Goal: Task Accomplishment & Management: Manage account settings

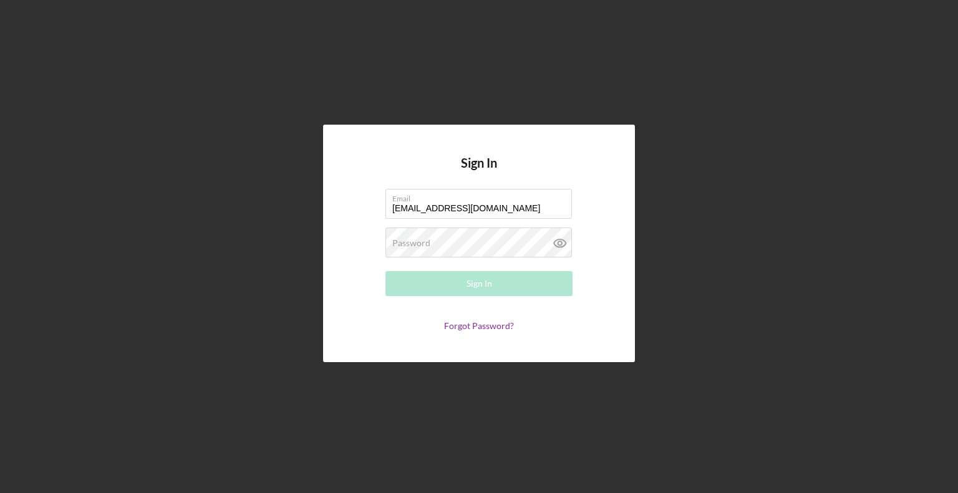
type input "[EMAIL_ADDRESS][DOMAIN_NAME]"
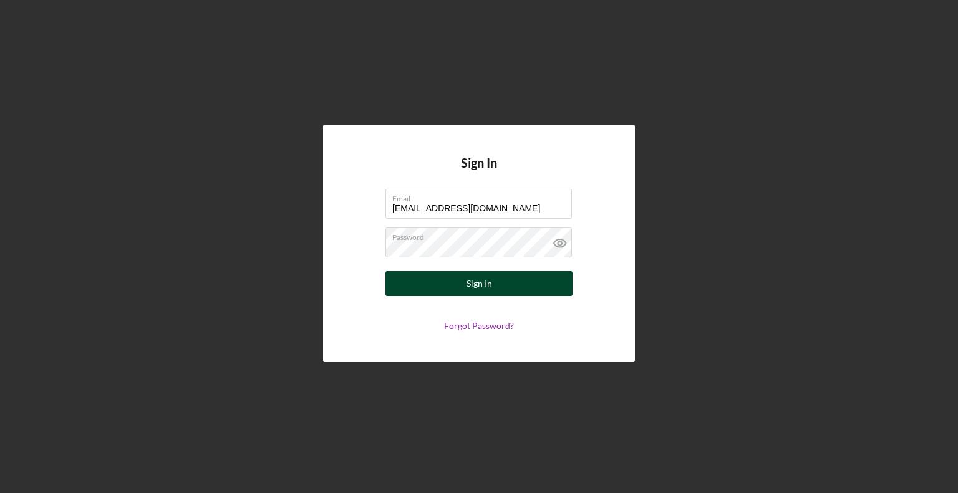
click at [402, 284] on button "Sign In" at bounding box center [478, 283] width 187 height 25
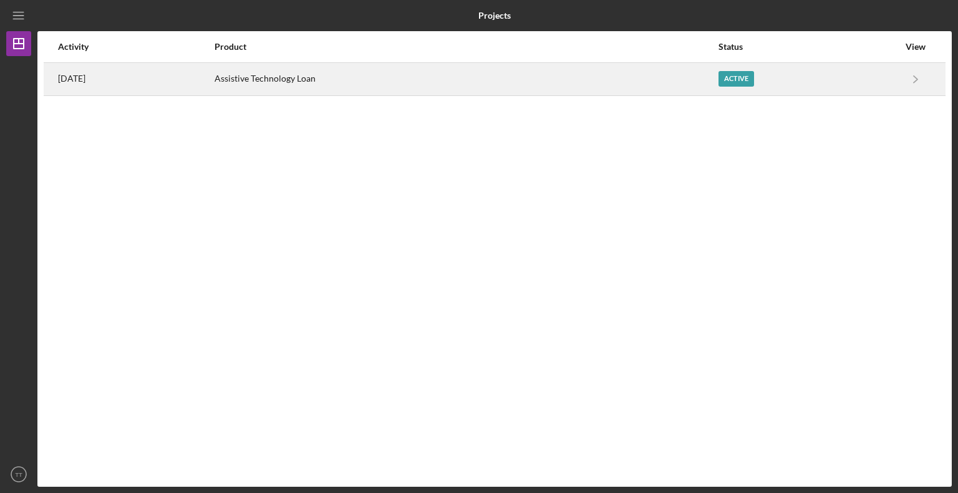
click at [751, 77] on div "Active" at bounding box center [736, 79] width 36 height 16
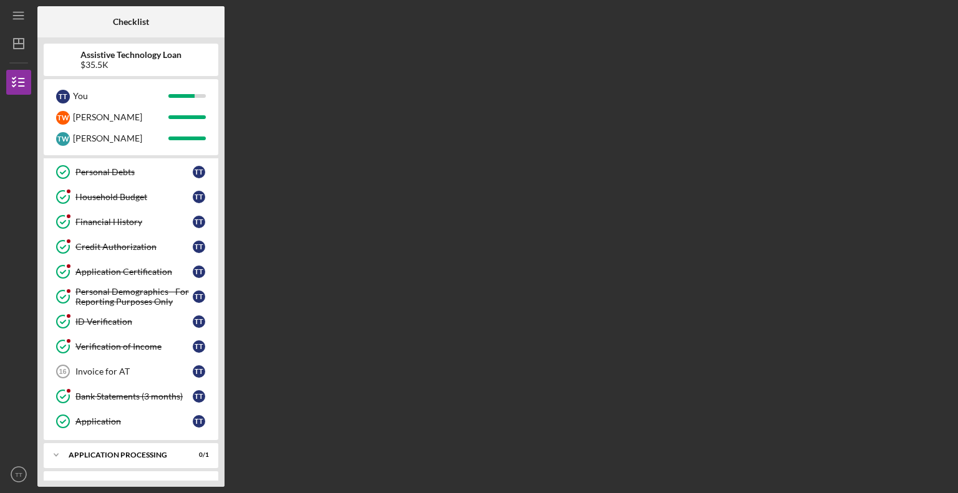
scroll to position [244, 0]
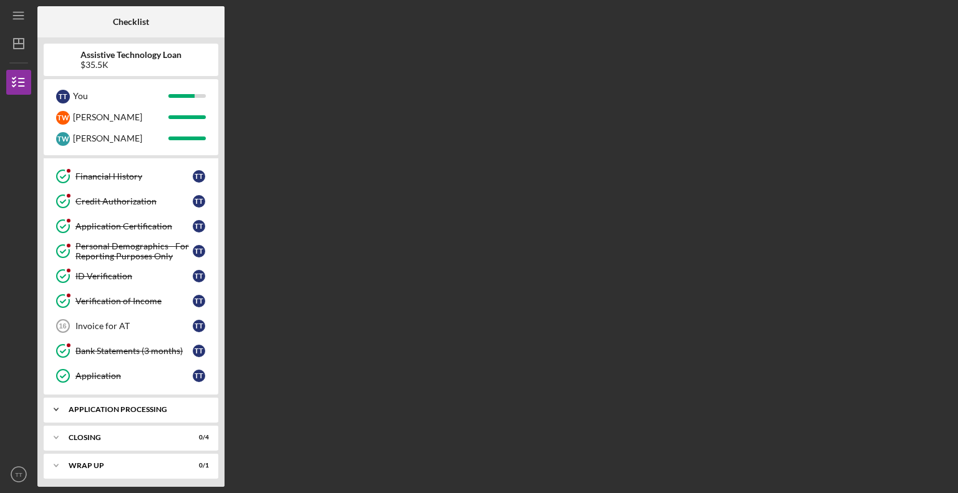
click at [122, 406] on div "Application Processing" at bounding box center [136, 409] width 134 height 7
click at [131, 433] on div "Decision" at bounding box center [133, 436] width 117 height 10
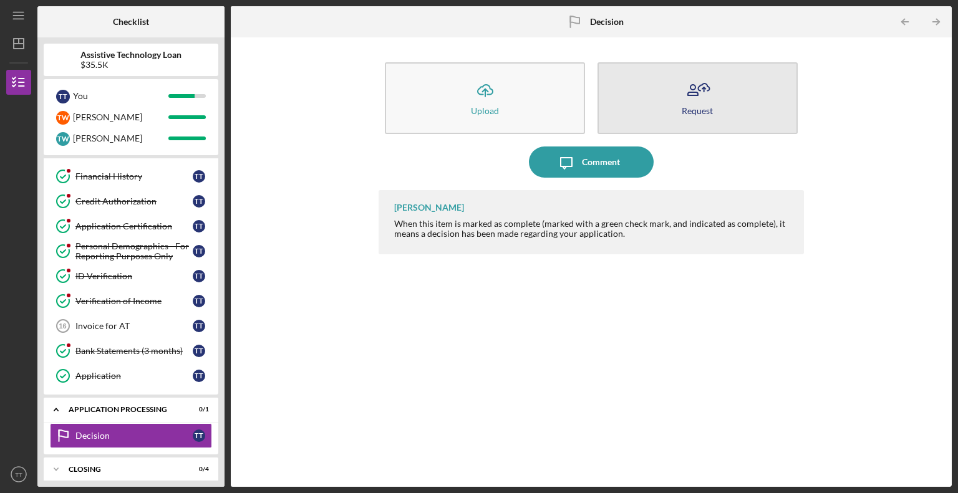
click at [695, 97] on icon "button" at bounding box center [697, 90] width 31 height 31
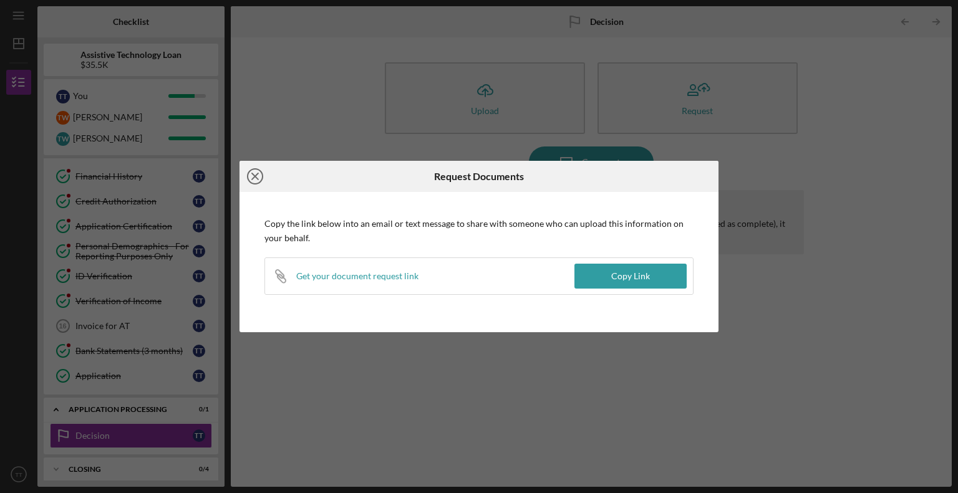
click at [249, 176] on icon "Icon/Close" at bounding box center [254, 176] width 31 height 31
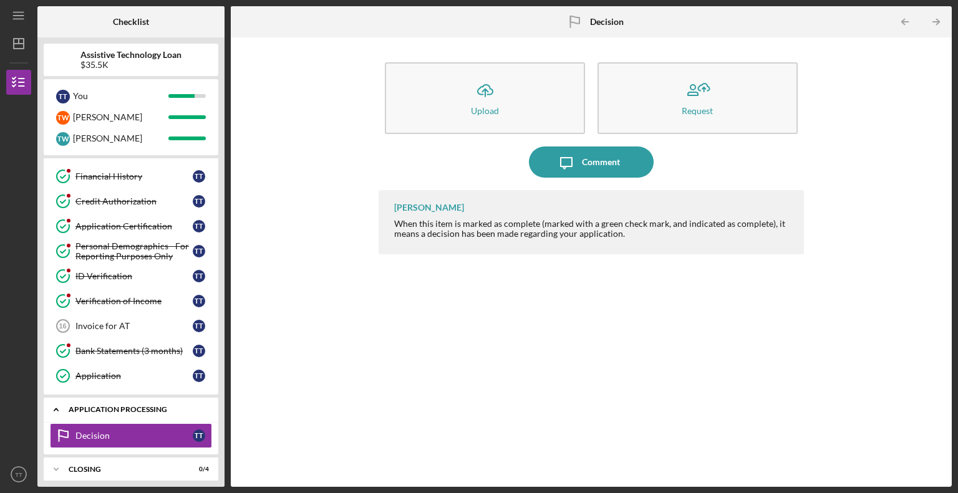
click at [54, 401] on icon "Icon/Expander" at bounding box center [56, 409] width 25 height 25
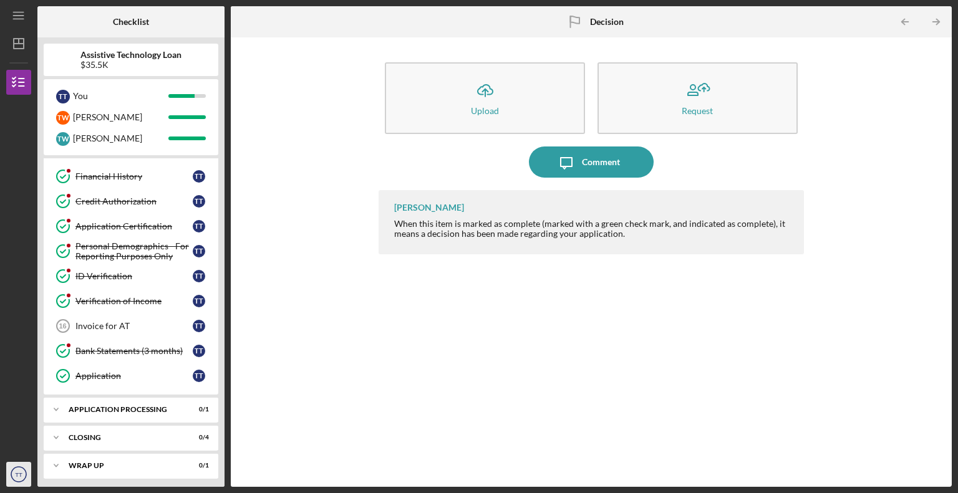
click at [15, 478] on icon "TT" at bounding box center [18, 474] width 25 height 31
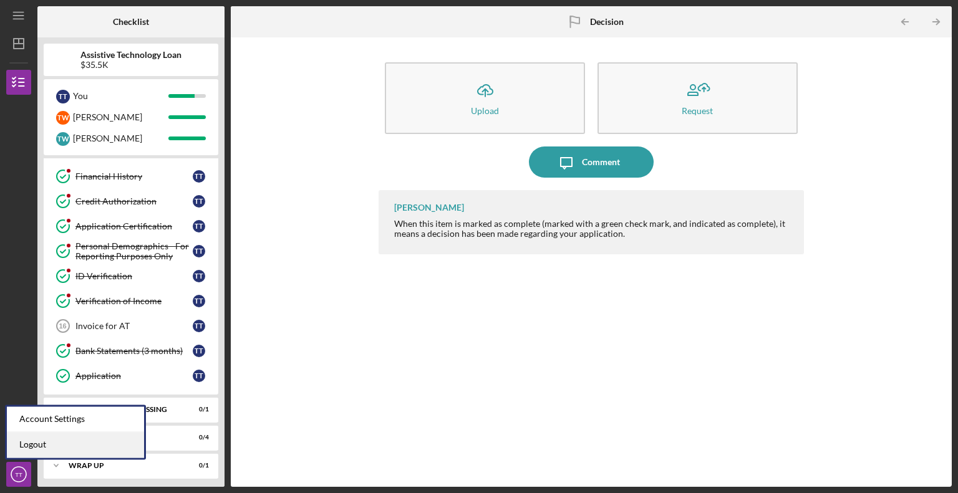
click at [34, 446] on link "Logout" at bounding box center [75, 445] width 137 height 26
